Goal: Task Accomplishment & Management: Manage account settings

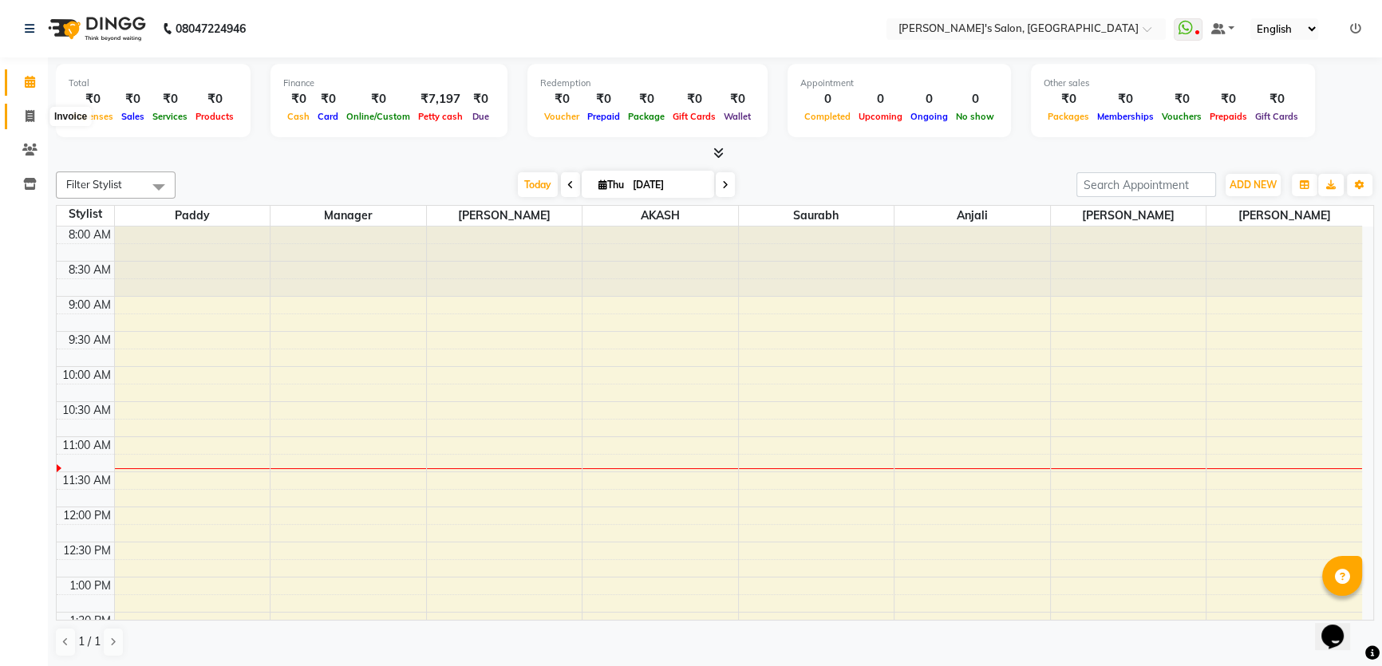
click at [28, 118] on icon at bounding box center [30, 116] width 9 height 12
select select "7366"
select select "service"
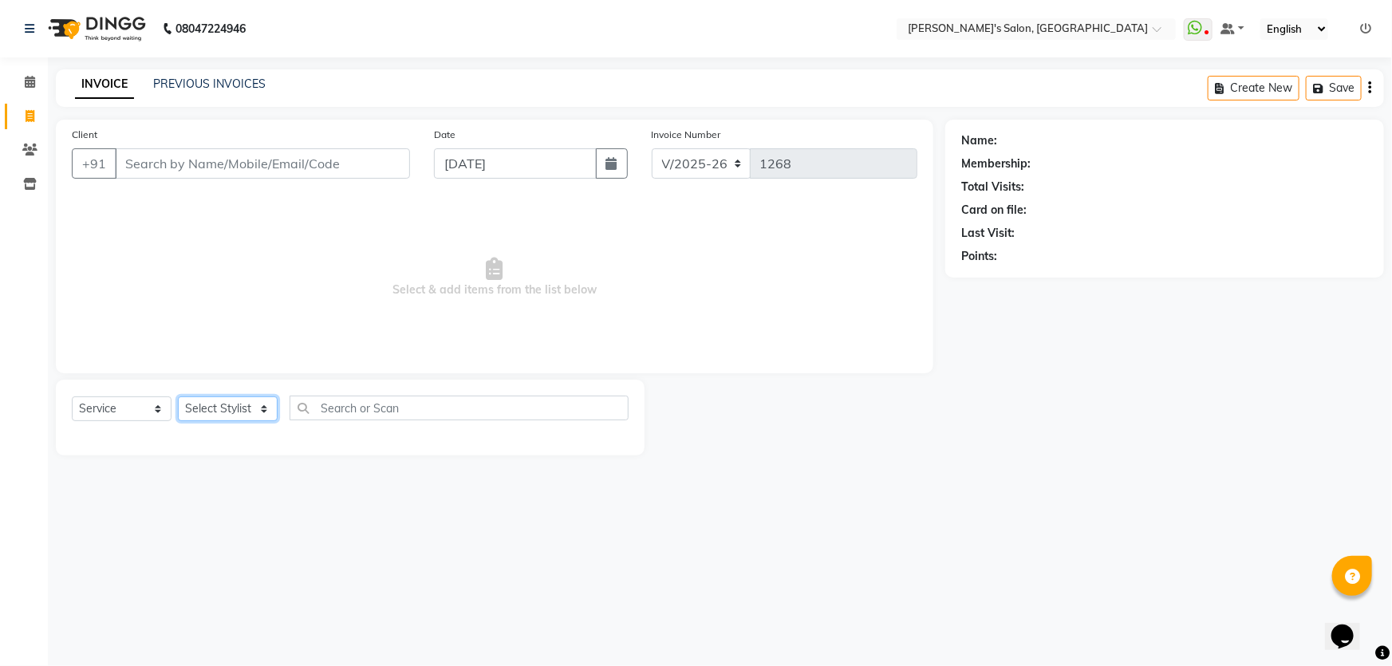
click at [260, 409] on select "Select Stylist" at bounding box center [228, 409] width 100 height 25
click at [34, 185] on icon at bounding box center [30, 184] width 14 height 12
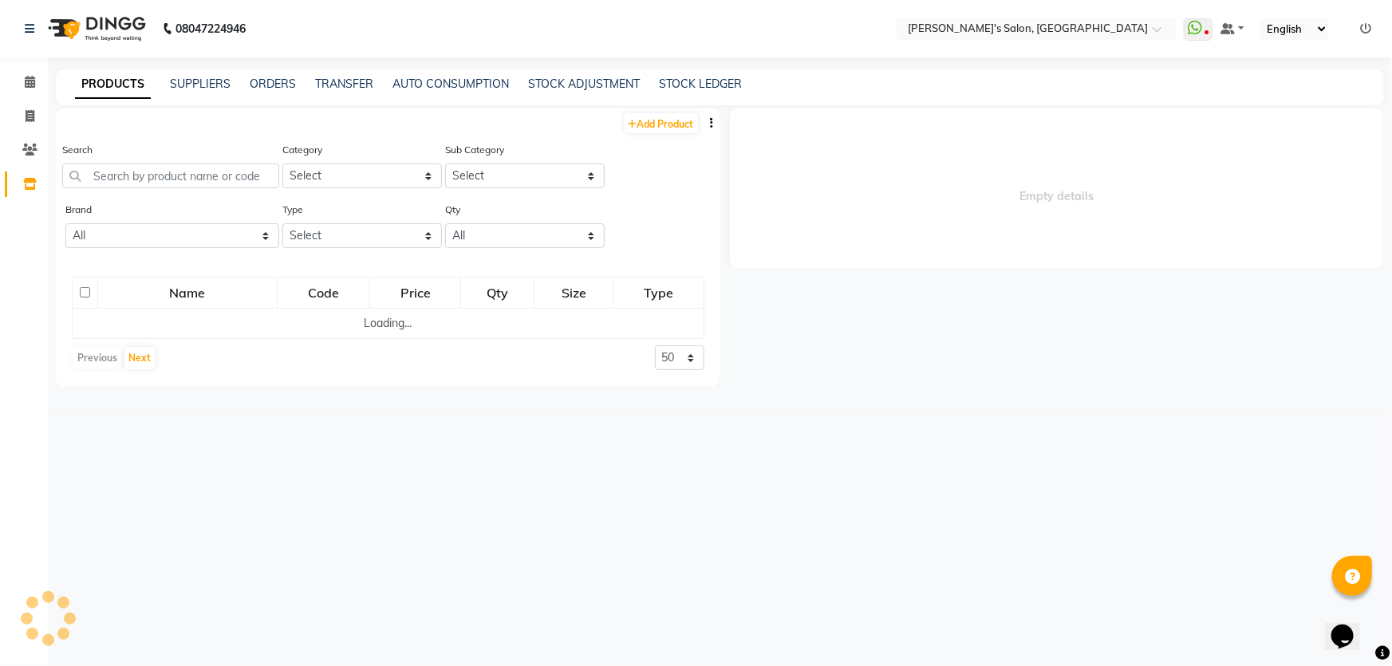
select select
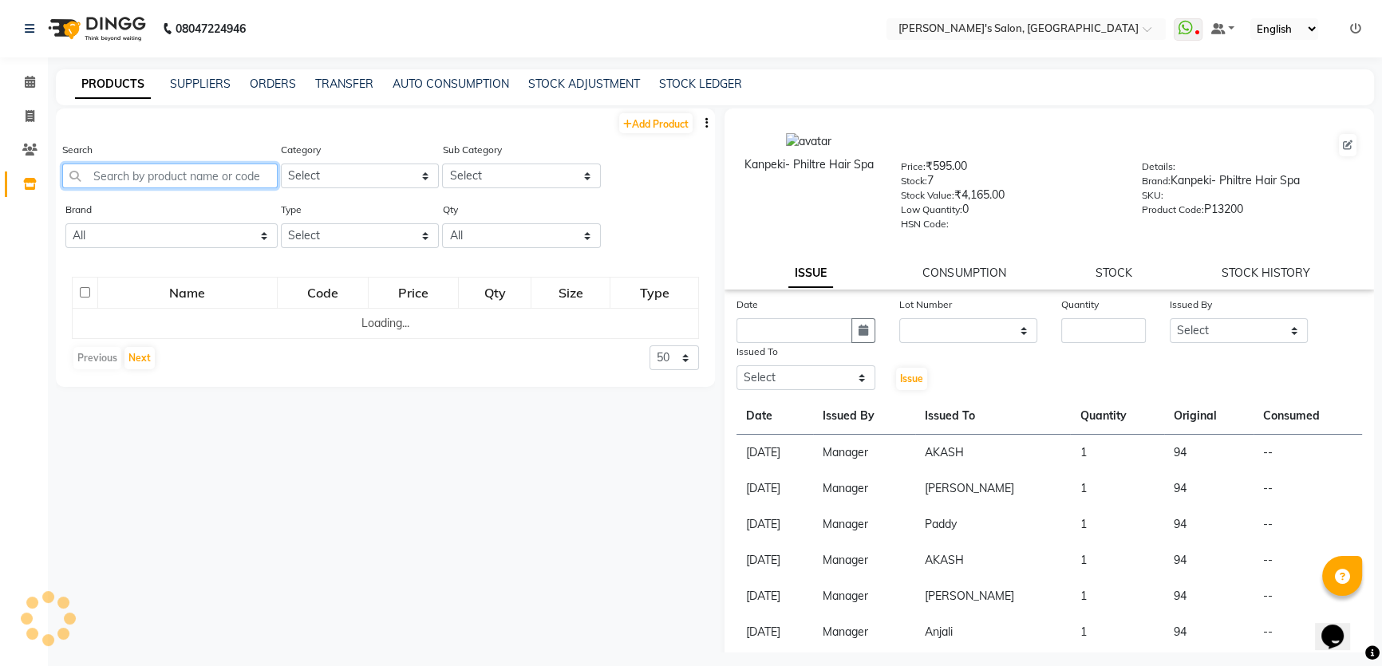
click at [93, 176] on input "text" at bounding box center [169, 176] width 215 height 25
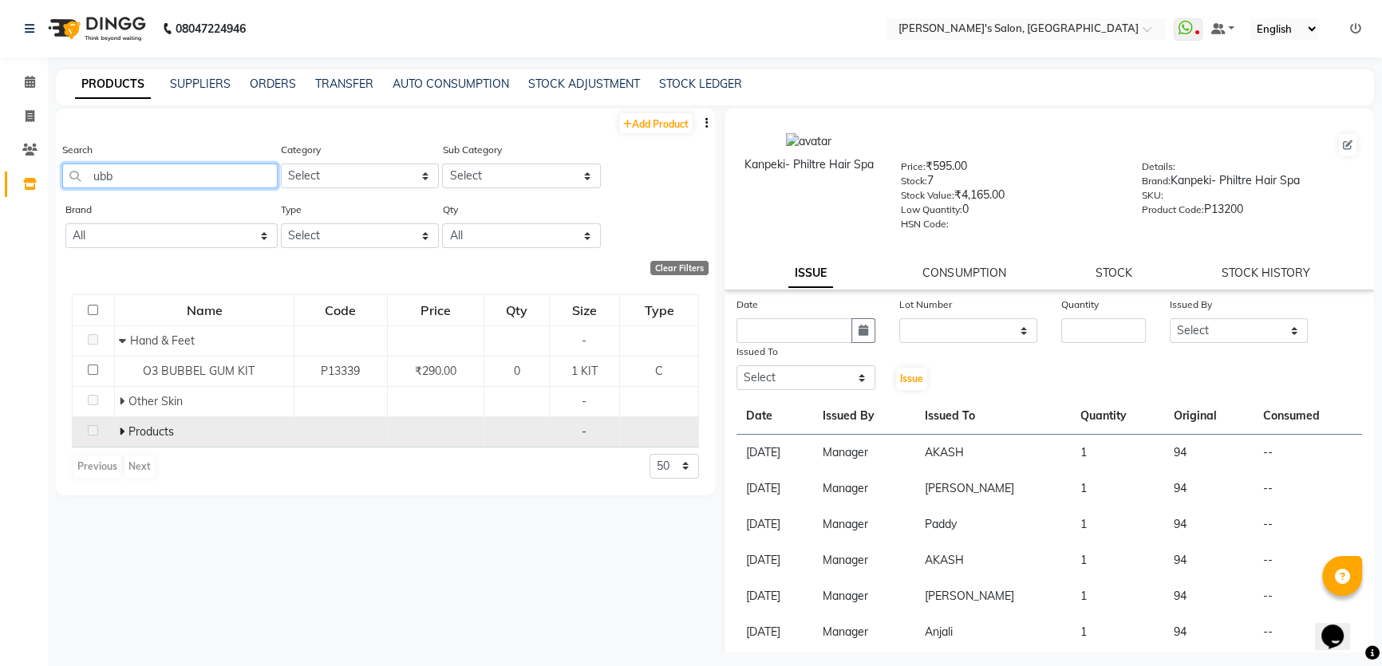
type input "ubb"
click at [119, 431] on icon at bounding box center [122, 431] width 6 height 11
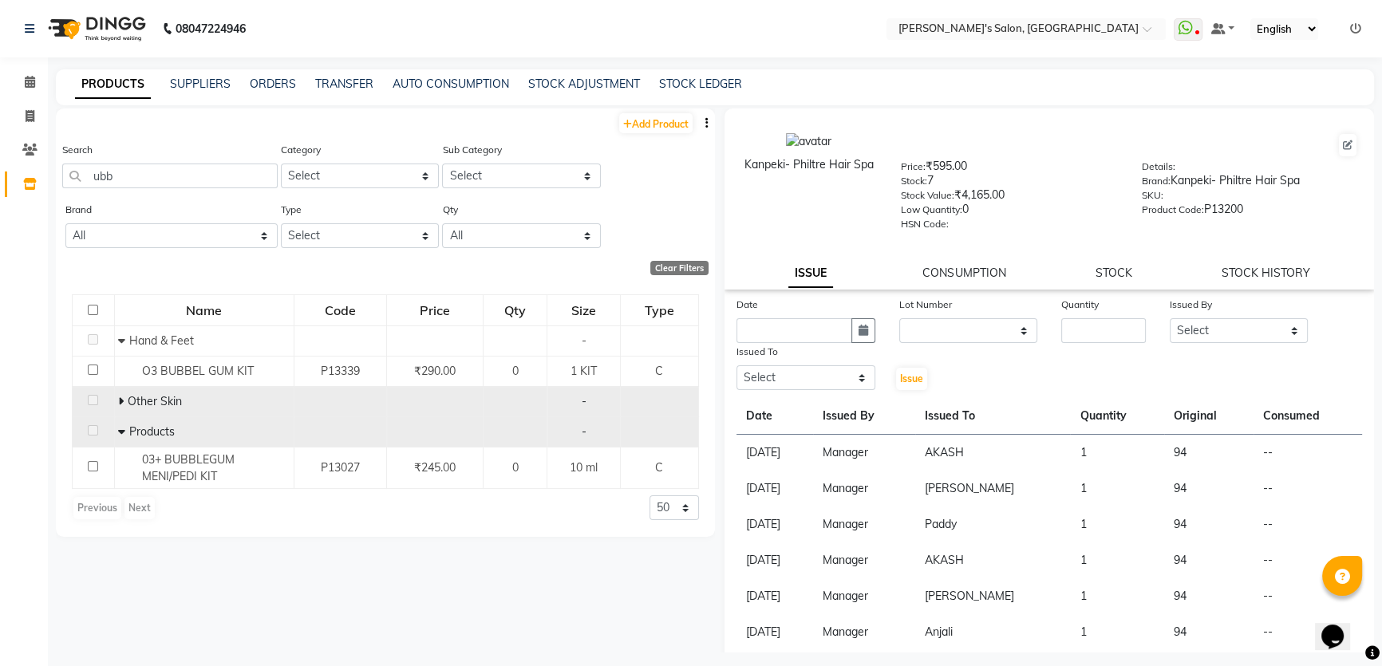
click at [126, 401] on span at bounding box center [123, 401] width 10 height 14
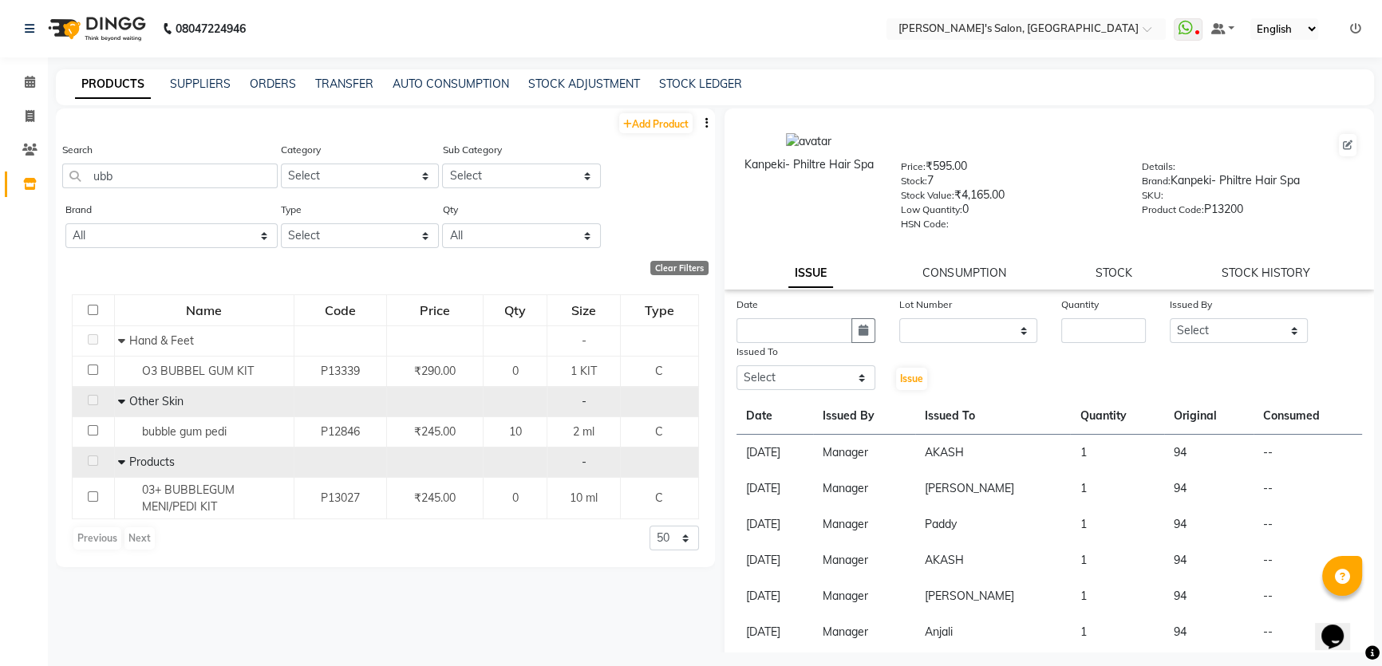
scroll to position [10, 0]
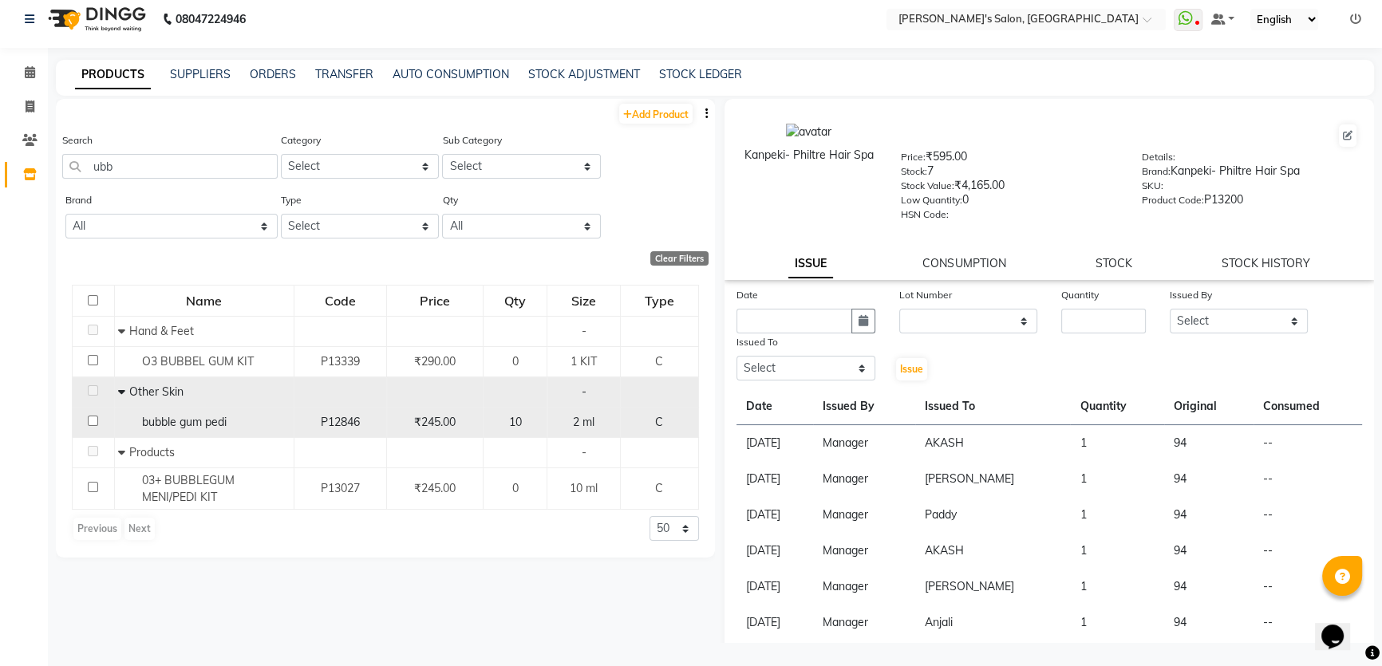
click at [431, 422] on span "₹245.00" at bounding box center [434, 422] width 41 height 14
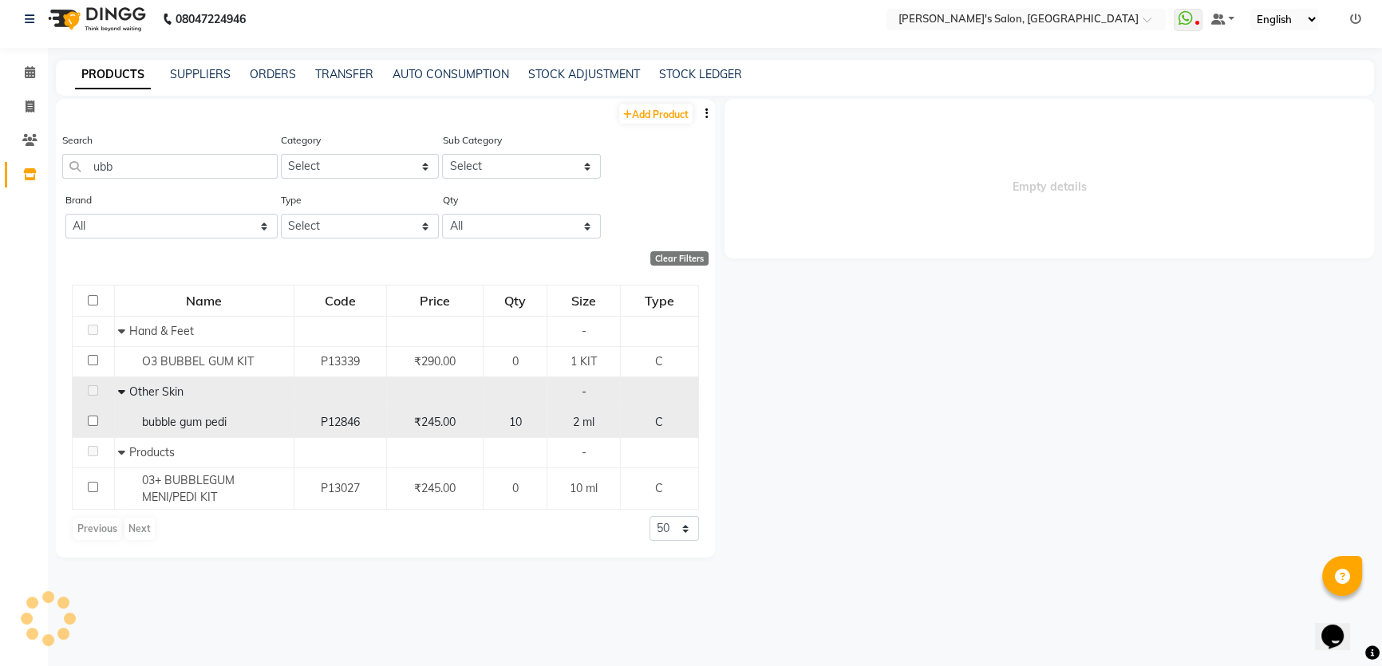
select select
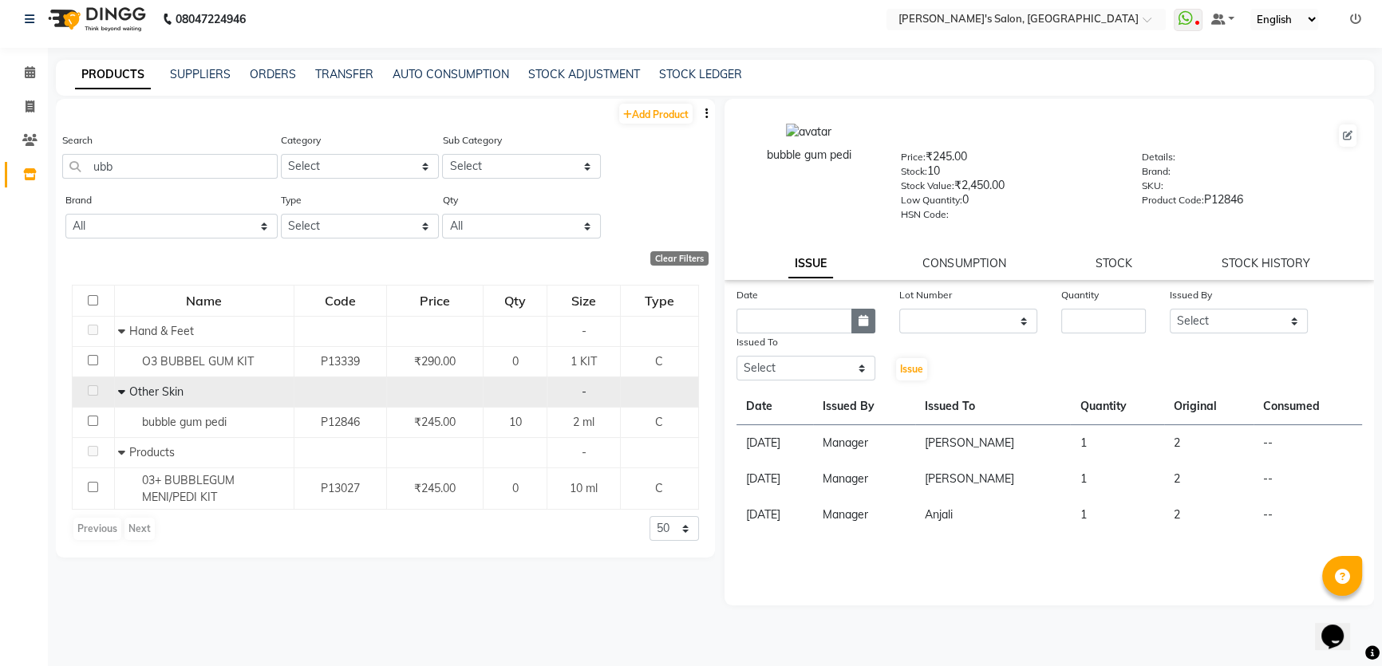
click at [862, 322] on icon "button" at bounding box center [864, 320] width 10 height 11
select select "9"
select select "2025"
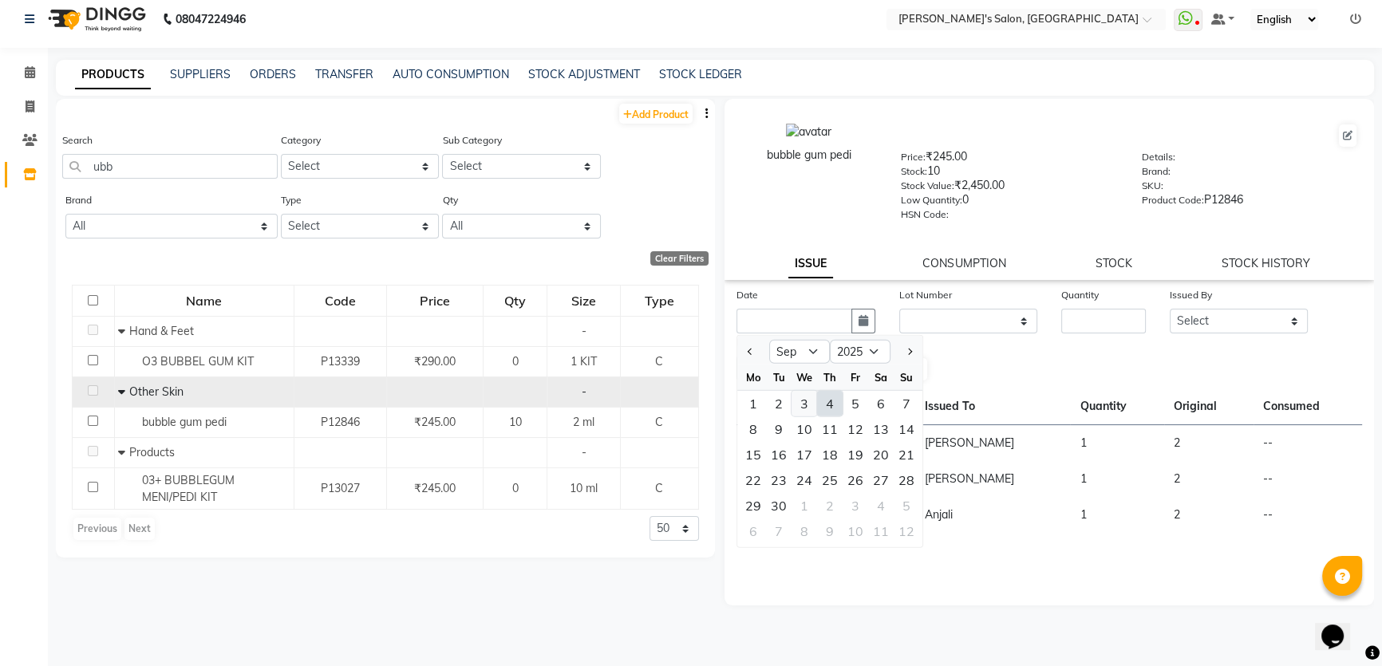
click at [803, 410] on div "3" at bounding box center [805, 404] width 26 height 26
type input "[DATE]"
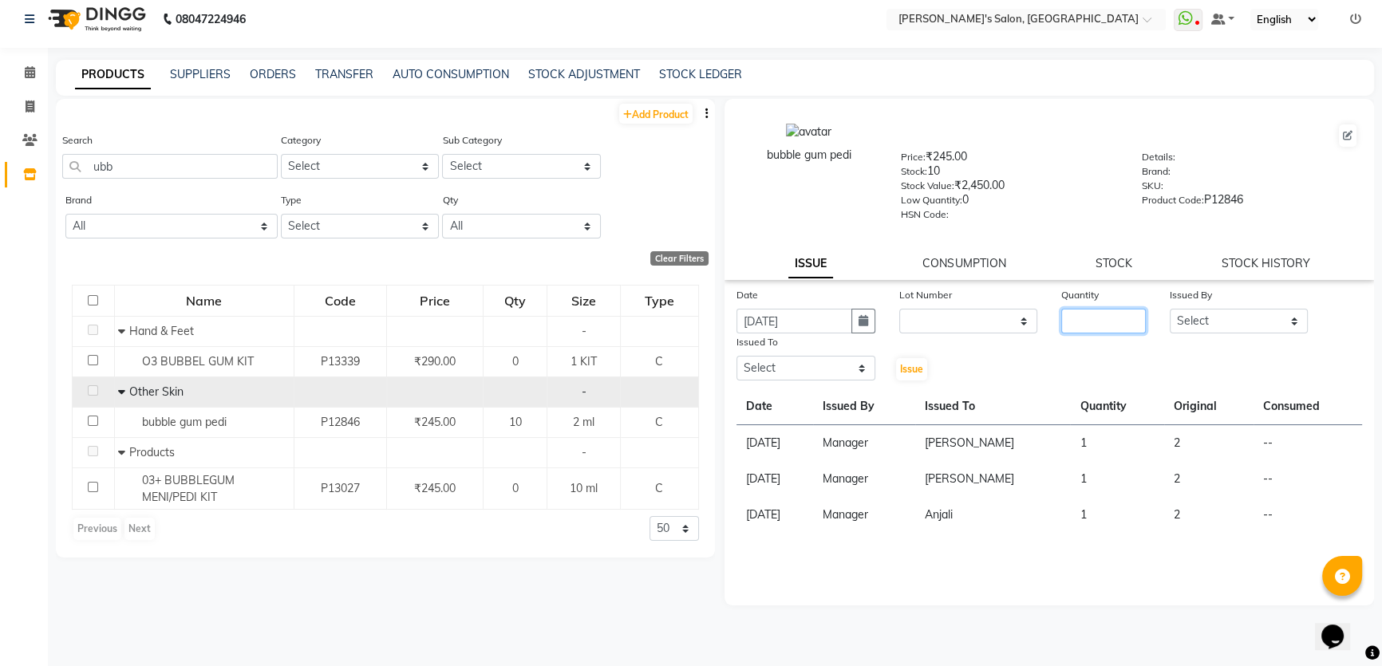
click at [1080, 321] on input "number" at bounding box center [1103, 321] width 85 height 25
type input "1"
click at [1285, 323] on select "Select AKASH [PERSON_NAME] Anjali Manager [PERSON_NAME] [PERSON_NAME] [PERSON_N…" at bounding box center [1239, 321] width 139 height 25
select select "63835"
click at [1170, 311] on select "Select AKASH [PERSON_NAME] Anjali Manager [PERSON_NAME] [PERSON_NAME] [PERSON_N…" at bounding box center [1239, 321] width 139 height 25
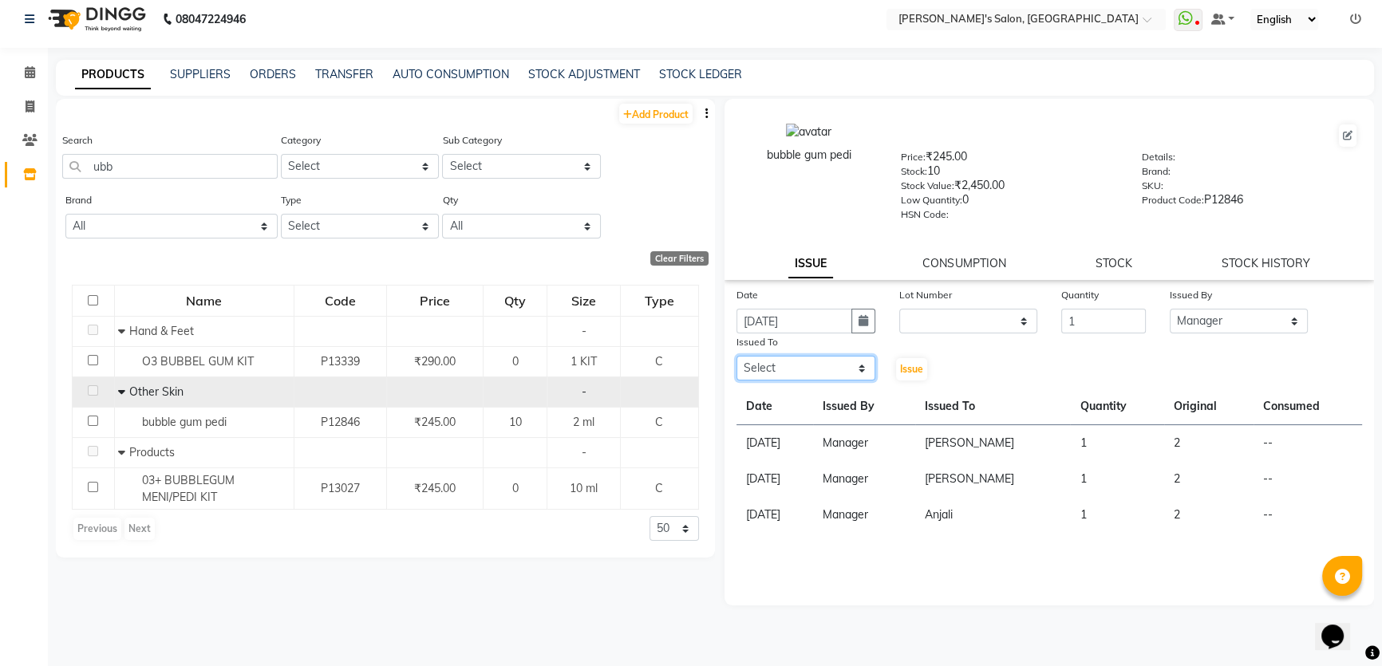
click at [863, 371] on select "Select AKASH [PERSON_NAME] Anjali Manager [PERSON_NAME] [PERSON_NAME] [PERSON_N…" at bounding box center [806, 368] width 139 height 25
select select "85546"
click at [737, 359] on select "Select AKASH [PERSON_NAME] Anjali Manager [PERSON_NAME] [PERSON_NAME] [PERSON_N…" at bounding box center [806, 368] width 139 height 25
click at [914, 378] on button "Issue" at bounding box center [911, 369] width 31 height 22
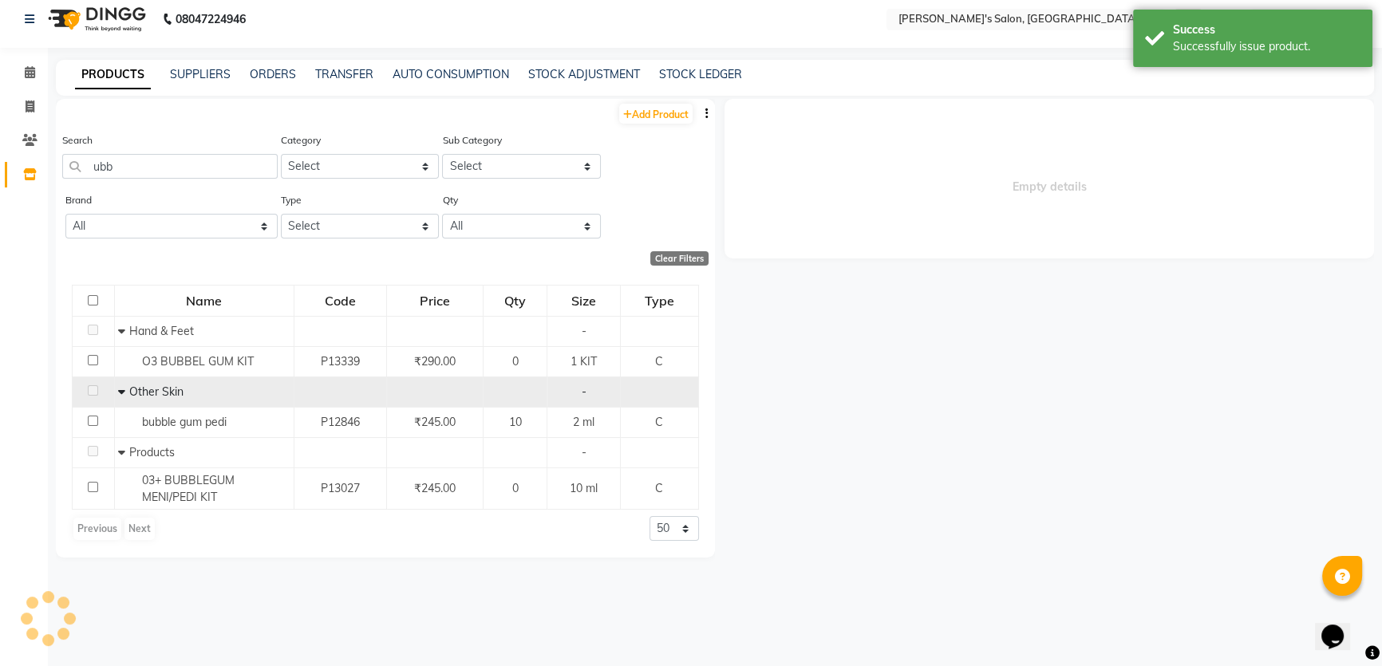
select select
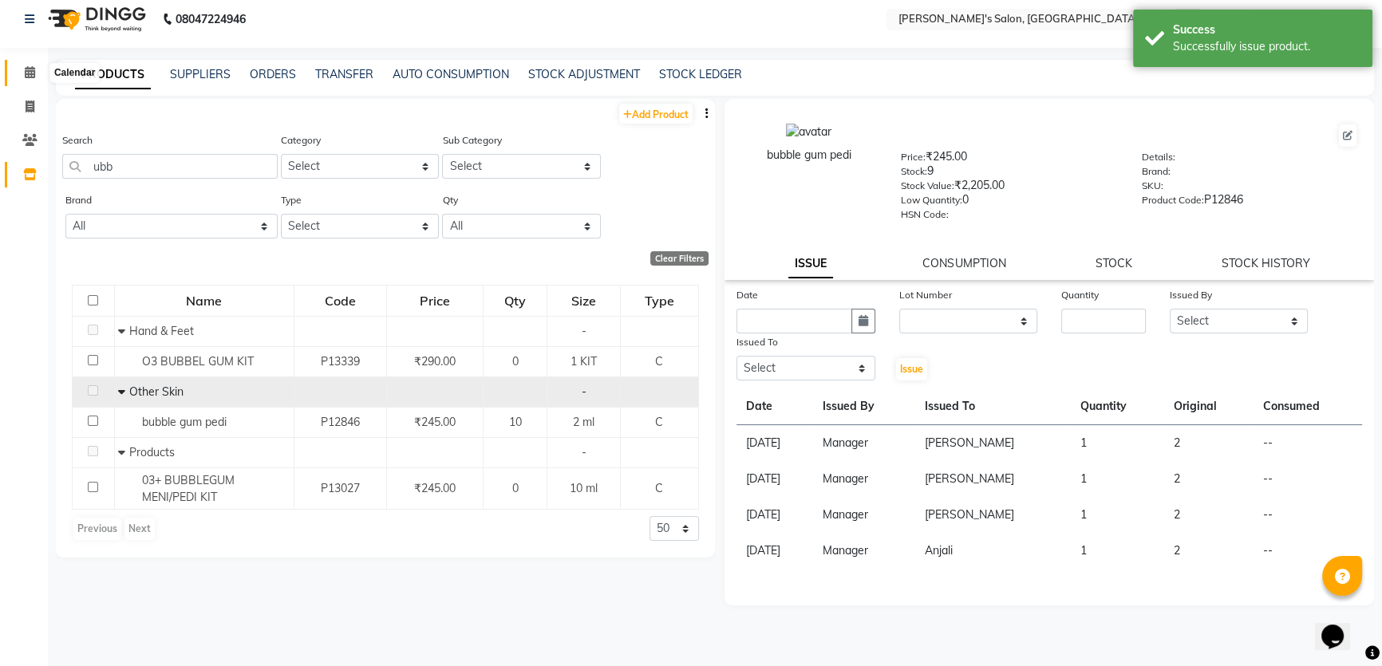
click at [28, 66] on icon at bounding box center [30, 72] width 10 height 12
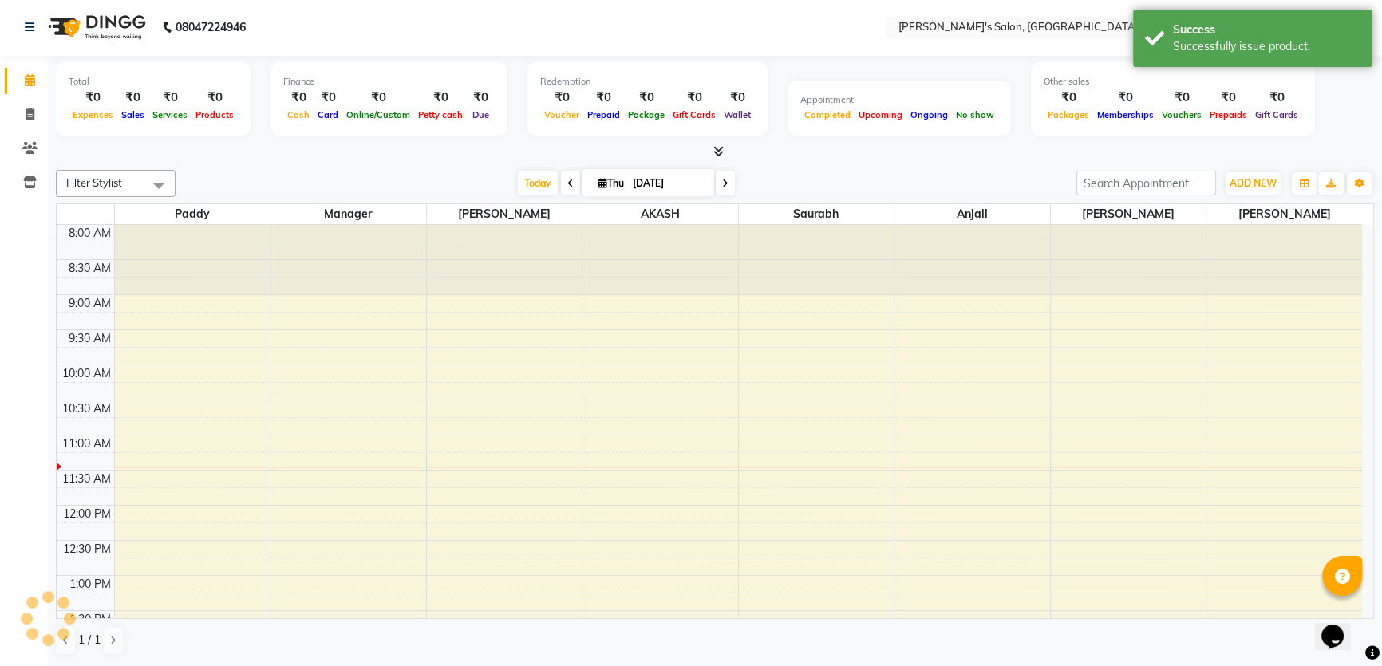
click at [1373, 92] on div "Total ₹0 Expenses ₹0 Sales ₹0 Services ₹0 Products Finance ₹0 Cash ₹0 Card ₹0 O…" at bounding box center [715, 361] width 1334 height 610
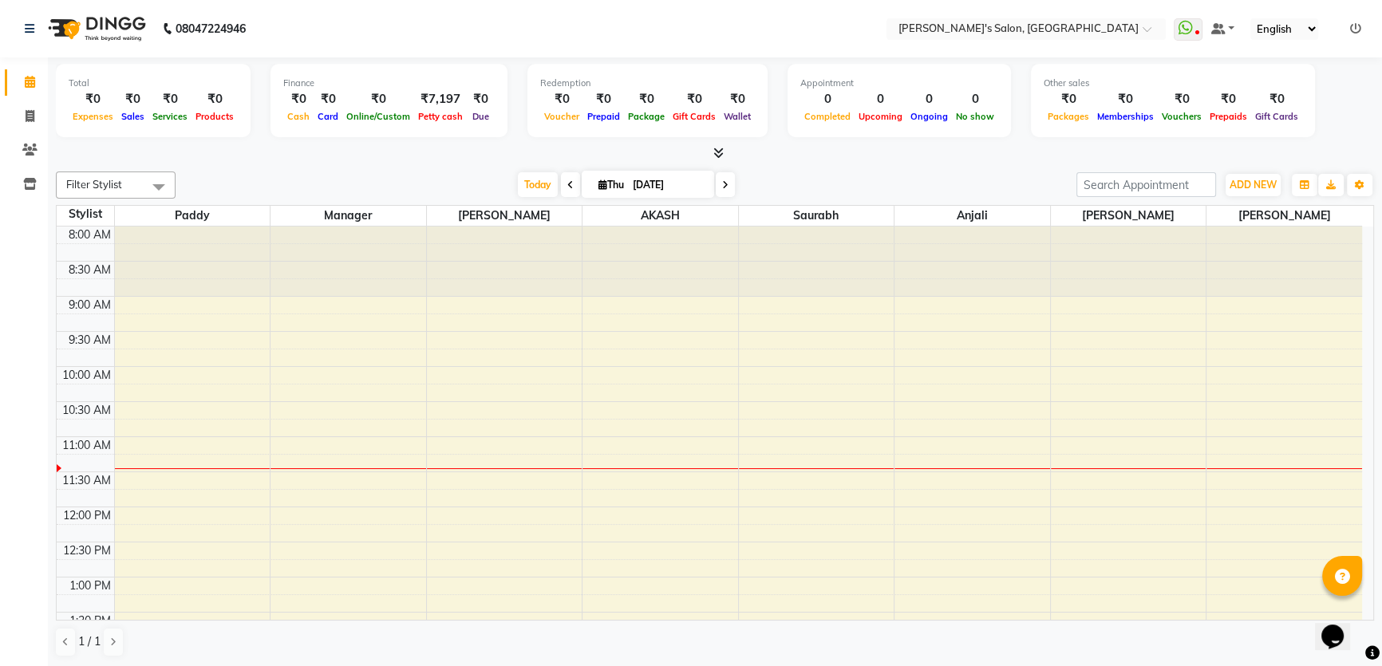
click at [1357, 30] on icon at bounding box center [1355, 28] width 11 height 11
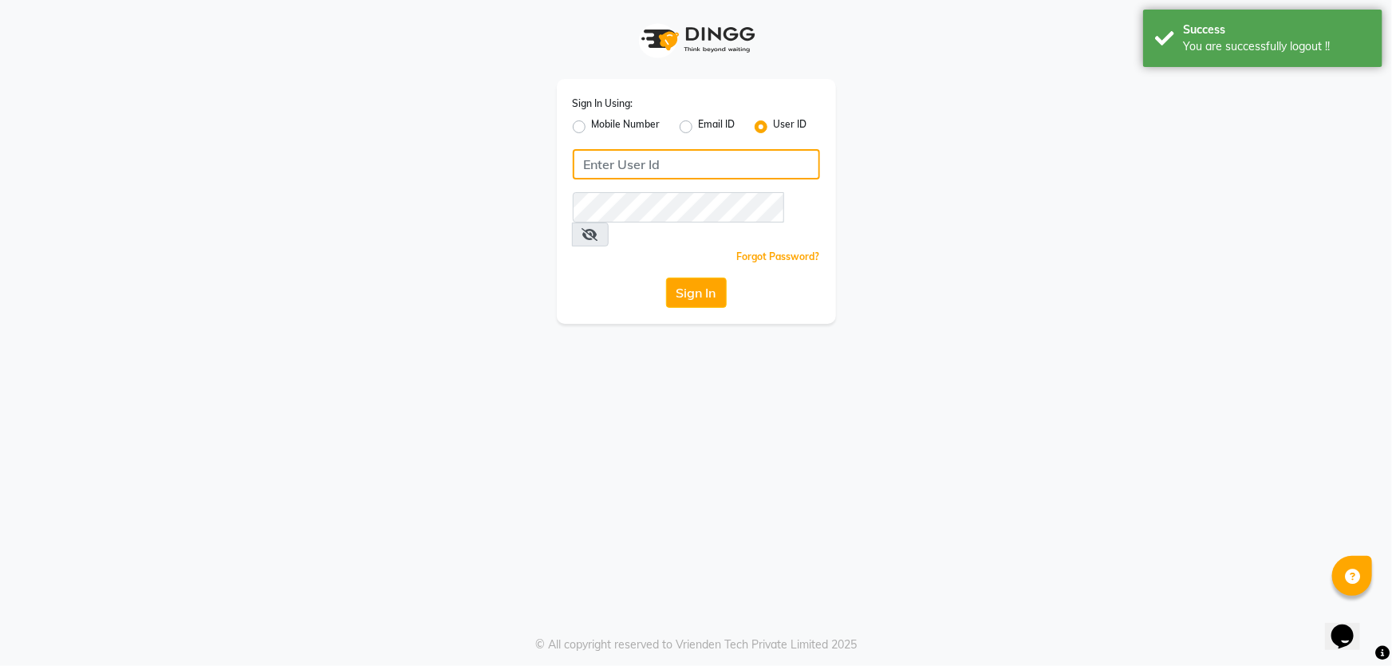
type input "8279543673"
click at [592, 129] on label "Mobile Number" at bounding box center [626, 126] width 69 height 19
click at [592, 128] on input "Mobile Number" at bounding box center [597, 122] width 10 height 10
radio input "true"
radio input "false"
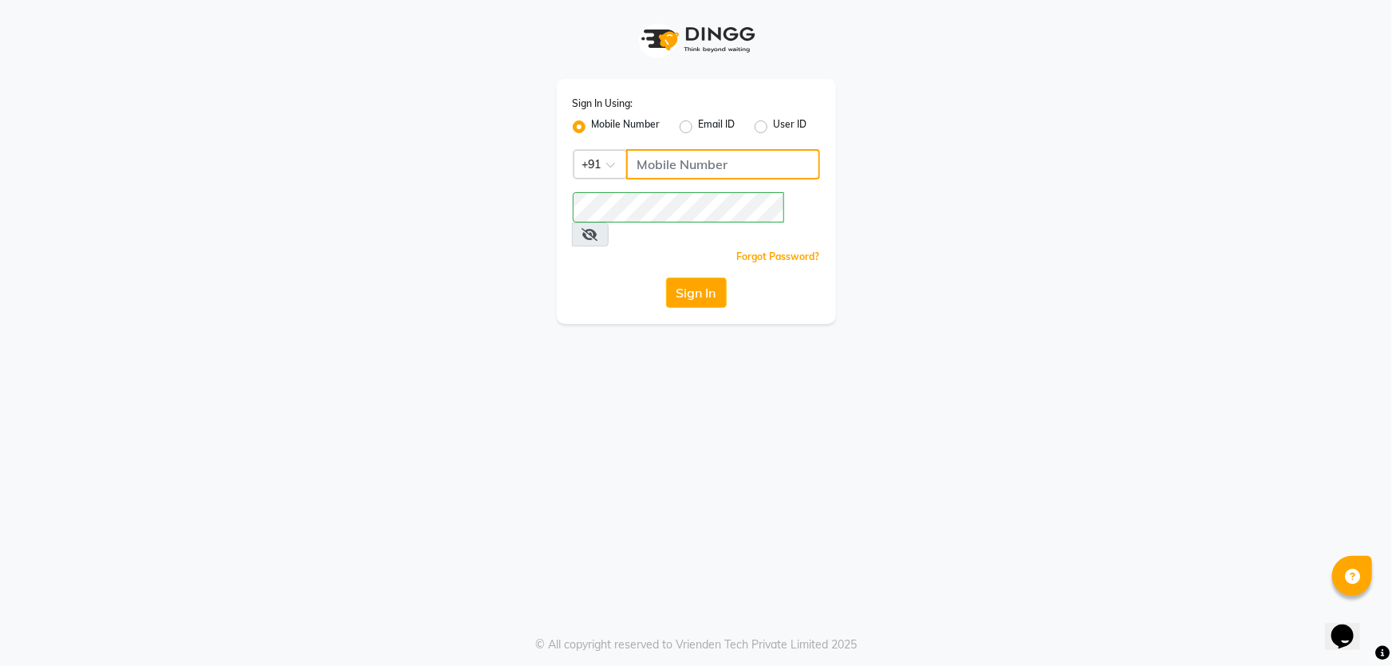
click at [643, 165] on input "Username" at bounding box center [723, 164] width 194 height 30
type input "7888059666"
click at [681, 278] on button "Sign In" at bounding box center [696, 293] width 61 height 30
